Goal: Task Accomplishment & Management: Use online tool/utility

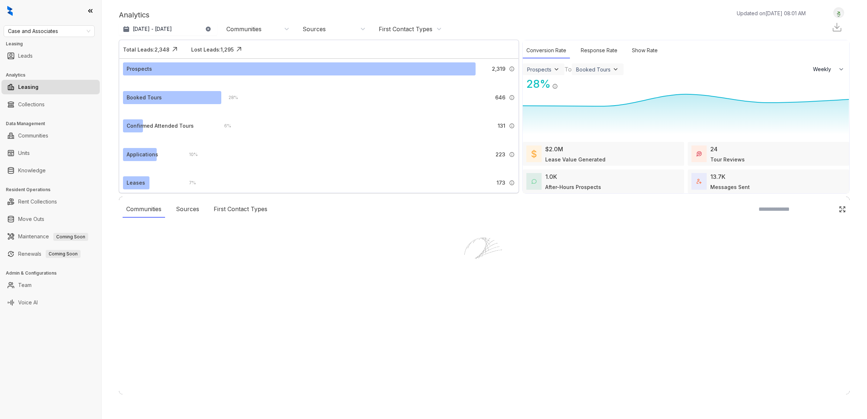
select select "******"
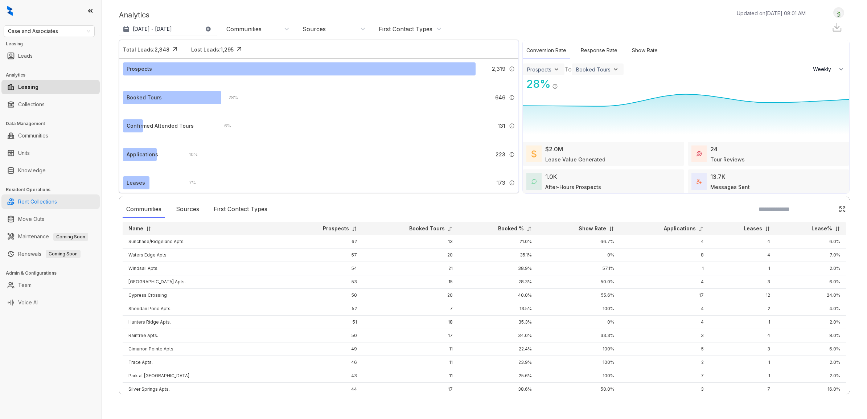
click at [57, 201] on link "Rent Collections" at bounding box center [37, 201] width 39 height 15
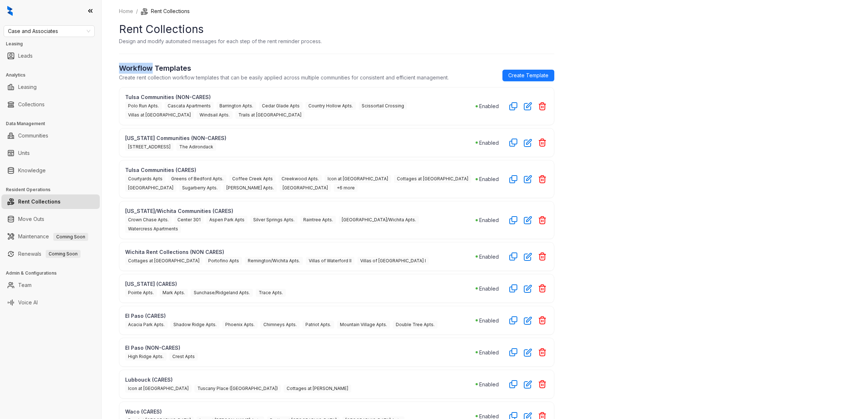
drag, startPoint x: 120, startPoint y: 68, endPoint x: 151, endPoint y: 68, distance: 31.6
click at [151, 68] on h2 "Workflow Templates" at bounding box center [284, 68] width 330 height 11
copy h2 "Workflow"
click at [389, 37] on section "Design and modify automated messages for each step of the rent reminder process." at bounding box center [336, 41] width 435 height 8
click at [456, 94] on p "Tulsa Communities (NON-CARES)" at bounding box center [300, 97] width 350 height 8
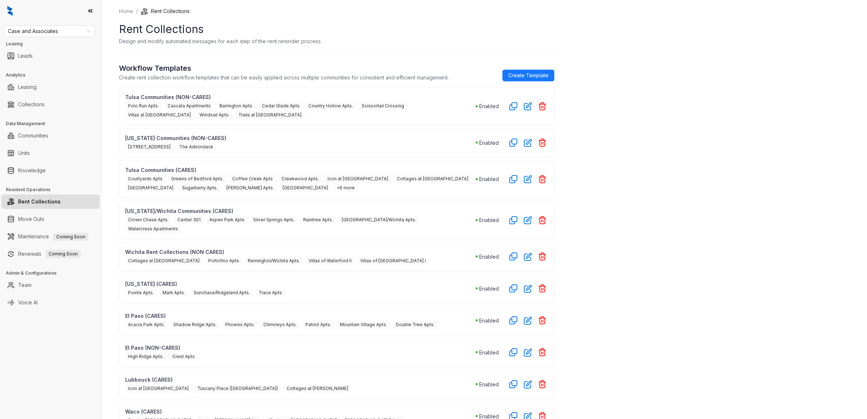
click at [187, 93] on p "Tulsa Communities (NON-CARES)" at bounding box center [300, 97] width 350 height 8
click at [343, 91] on div "Tulsa Communities (NON-CARES) Polo Run Apts. [GEOGRAPHIC_DATA] [GEOGRAPHIC_DATA…" at bounding box center [336, 106] width 435 height 38
click at [529, 107] on icon "button" at bounding box center [528, 106] width 8 height 8
